Goal: Task Accomplishment & Management: Use online tool/utility

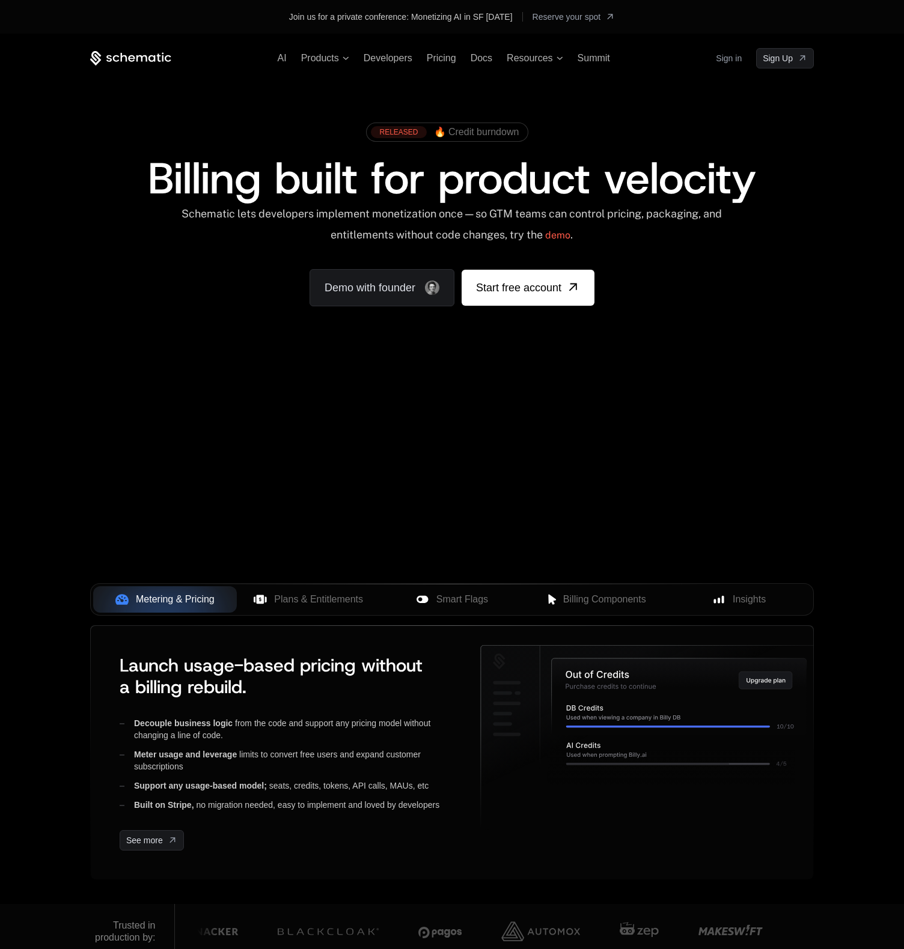
click at [455, 17] on div "Join us for a private conference: Monetizing AI in SF Aug 28, 2025" at bounding box center [401, 17] width 224 height 12
click at [594, 17] on span "Reserve your spot" at bounding box center [566, 17] width 68 height 12
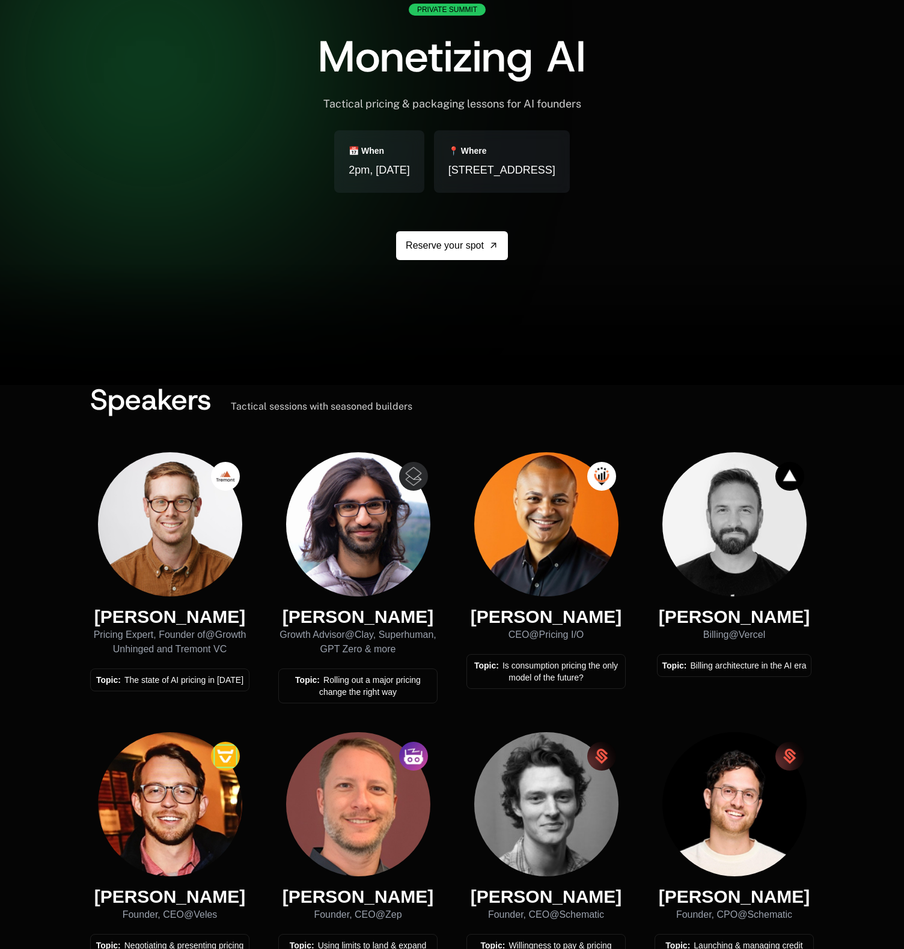
scroll to position [329, 0]
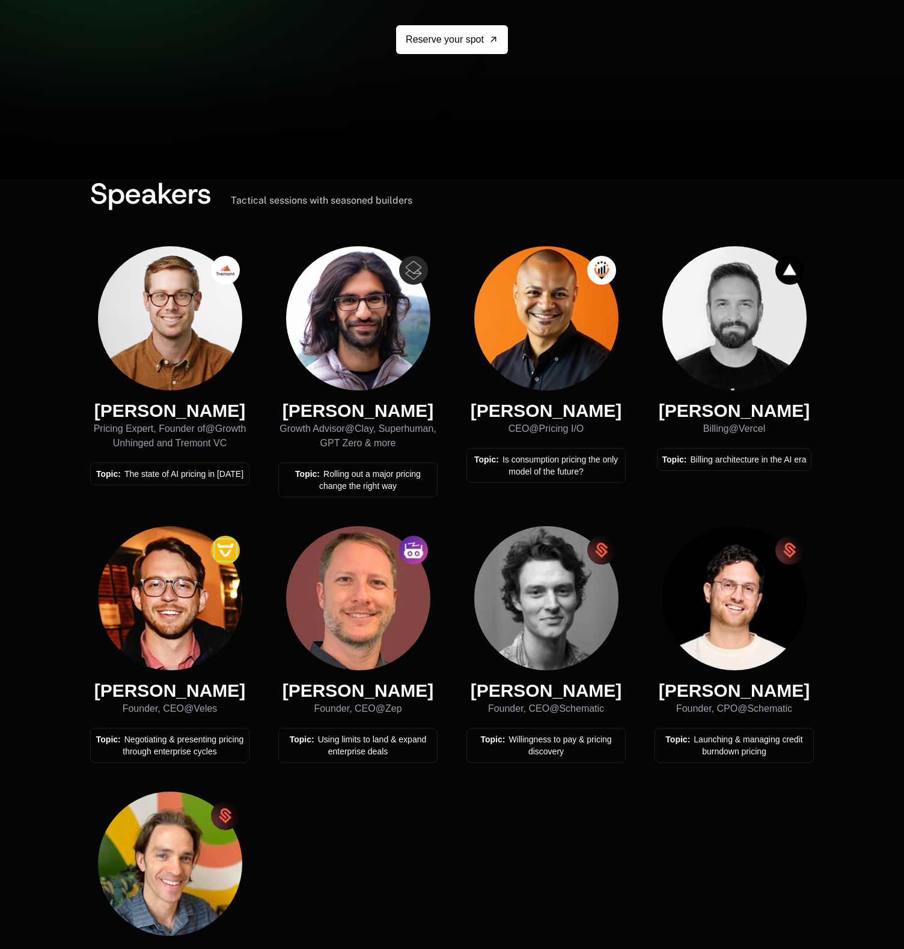
click at [386, 175] on div at bounding box center [452, 119] width 904 height 120
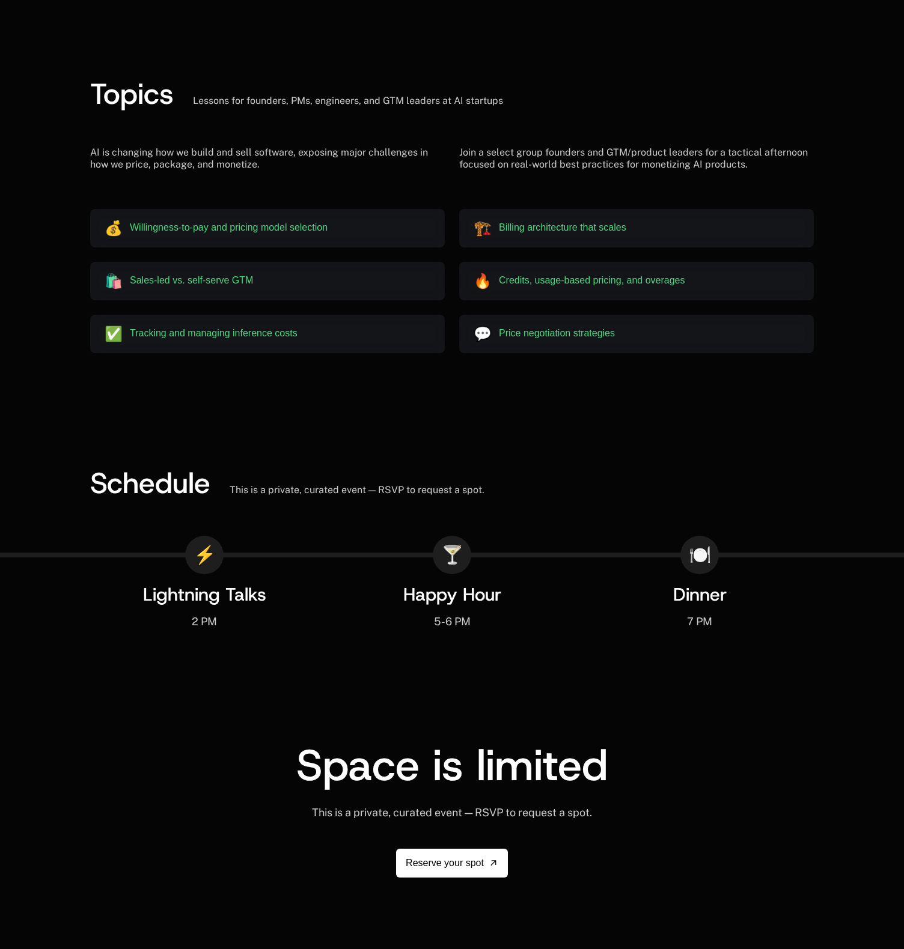
scroll to position [1442, 0]
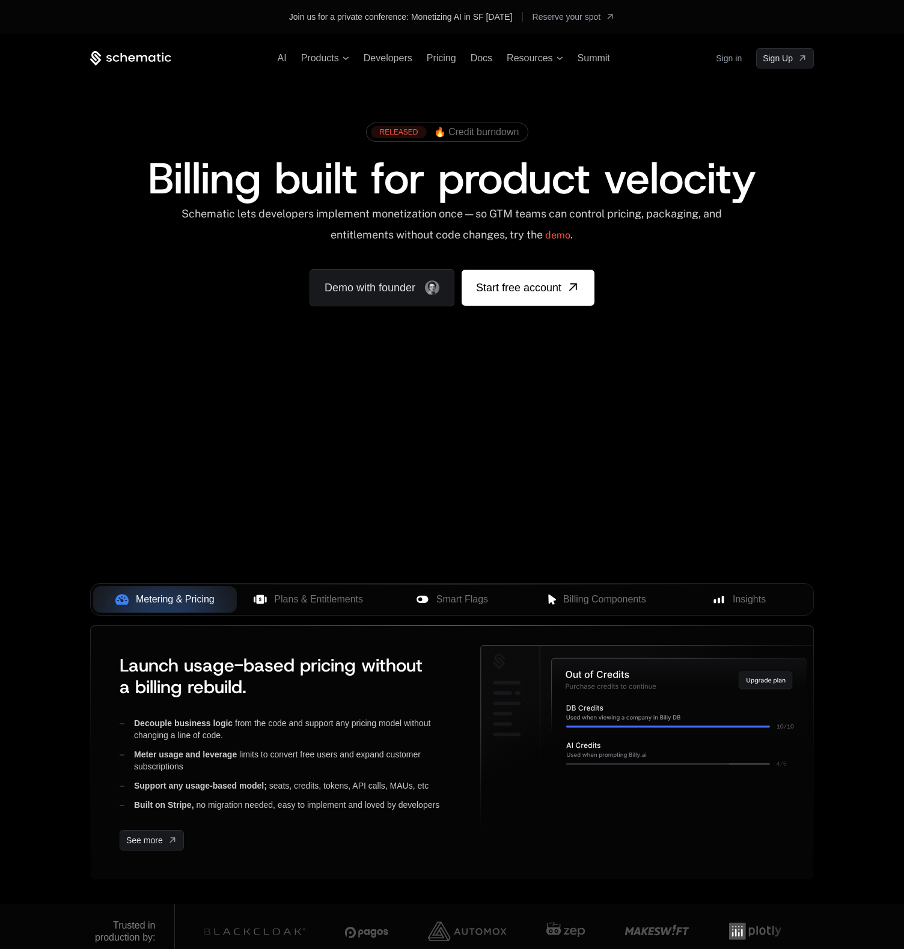
click at [744, 61] on div "Sign in Sign Up" at bounding box center [765, 58] width 98 height 20
click at [733, 60] on link "Sign in" at bounding box center [729, 58] width 26 height 19
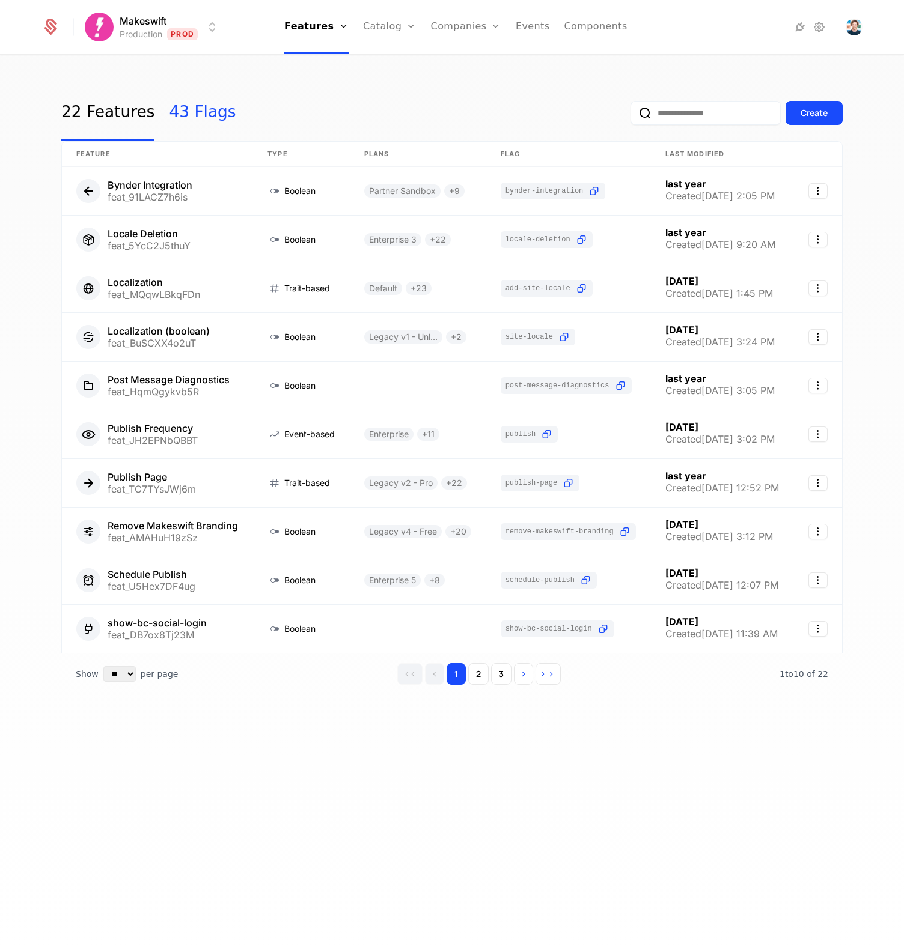
click at [209, 109] on link "43 Flags" at bounding box center [202, 113] width 67 height 56
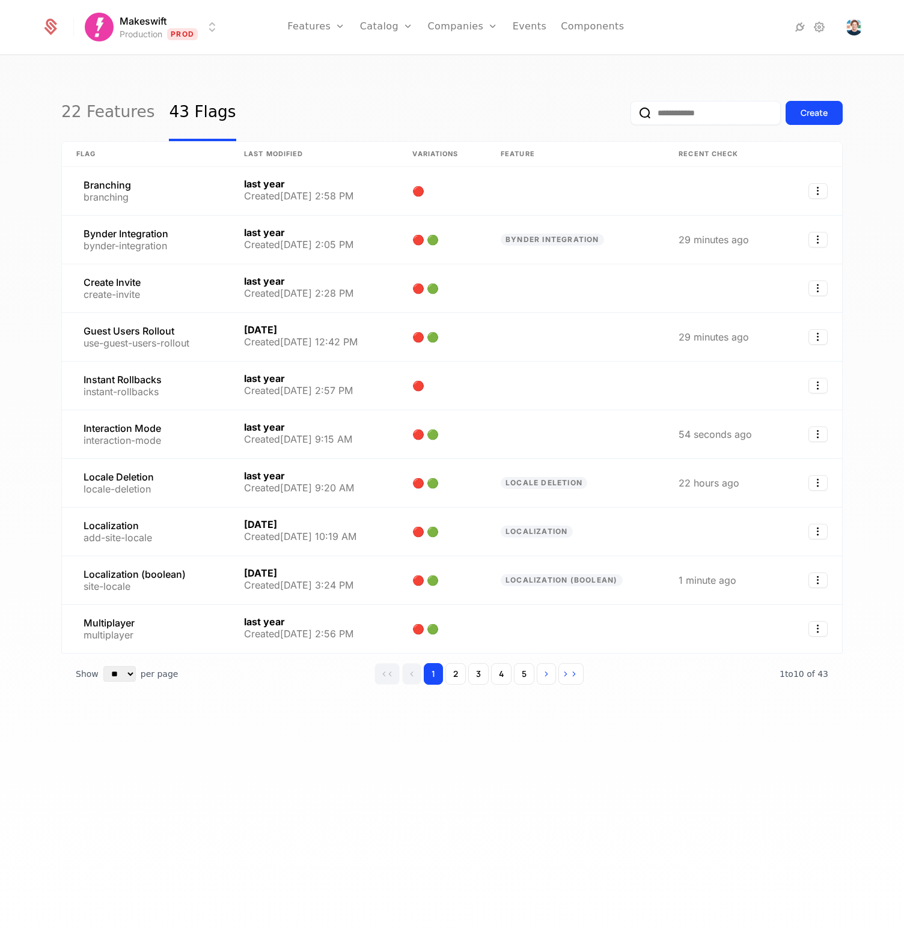
click at [671, 115] on input "email" at bounding box center [705, 113] width 150 height 24
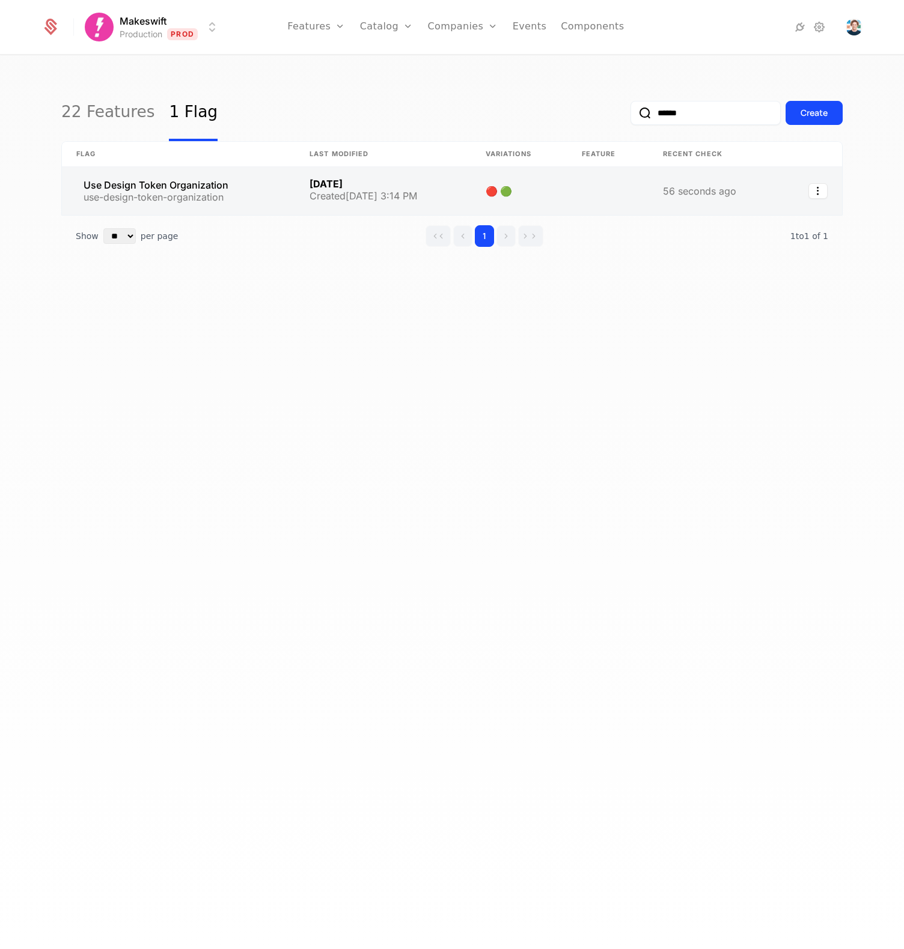
type input "******"
click at [192, 187] on link at bounding box center [178, 191] width 233 height 48
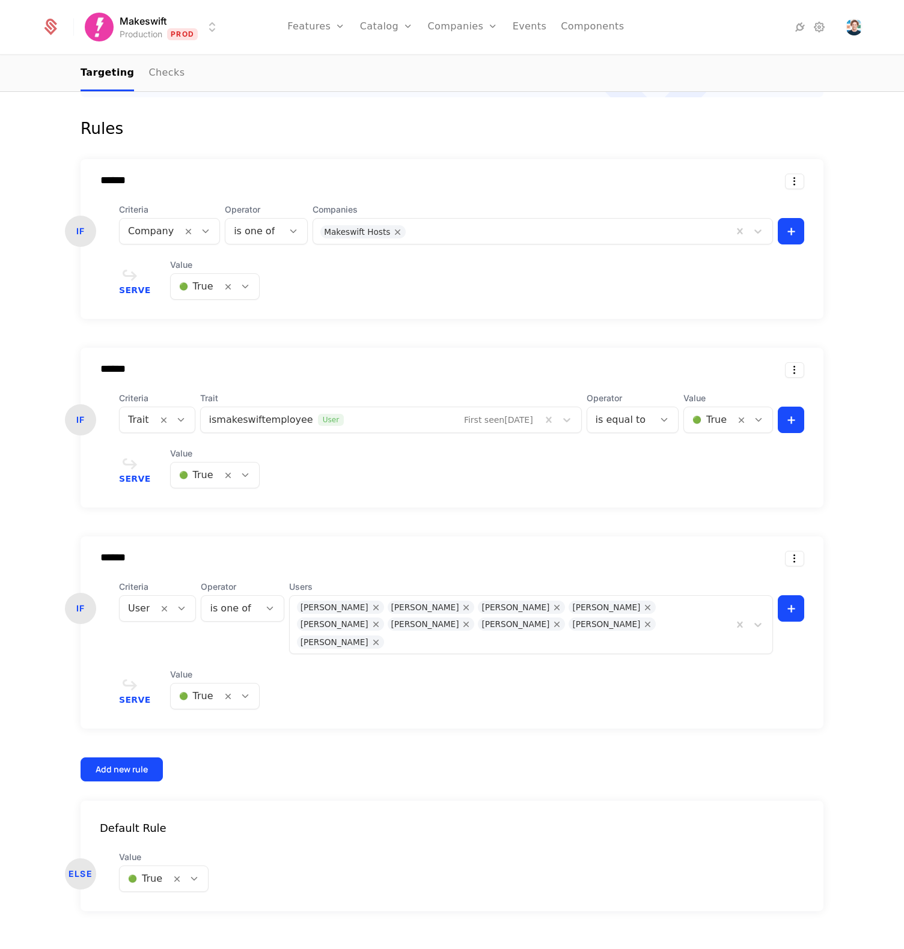
scroll to position [315, 0]
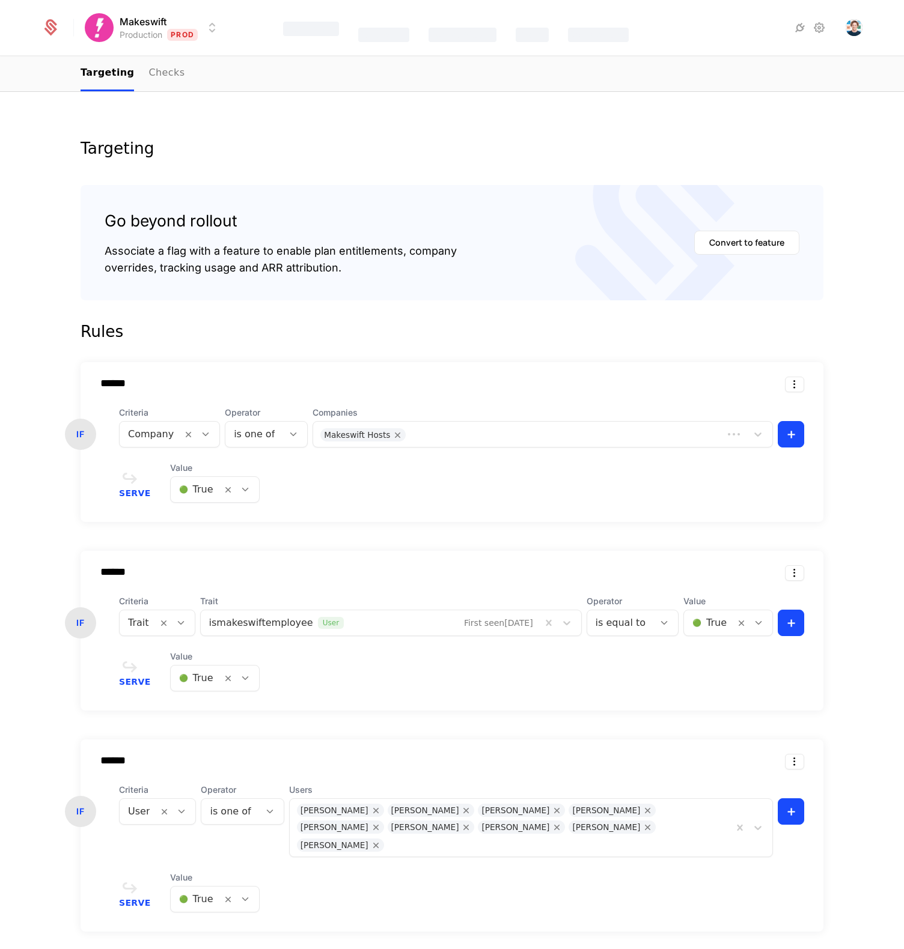
scroll to position [315, 0]
